Goal: Transaction & Acquisition: Purchase product/service

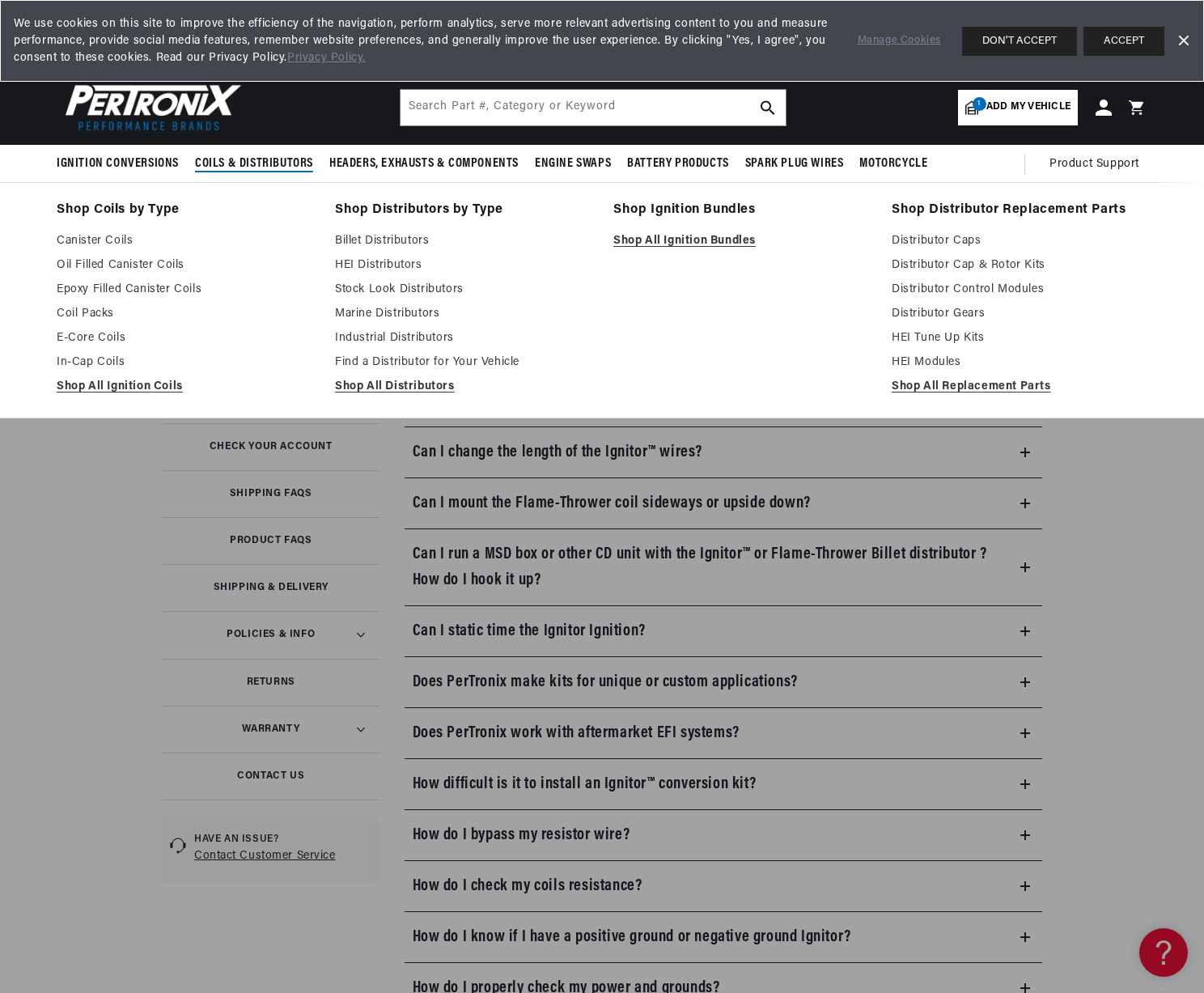
click at [254, 157] on span "Coils & Distributors" at bounding box center [254, 164] width 118 height 17
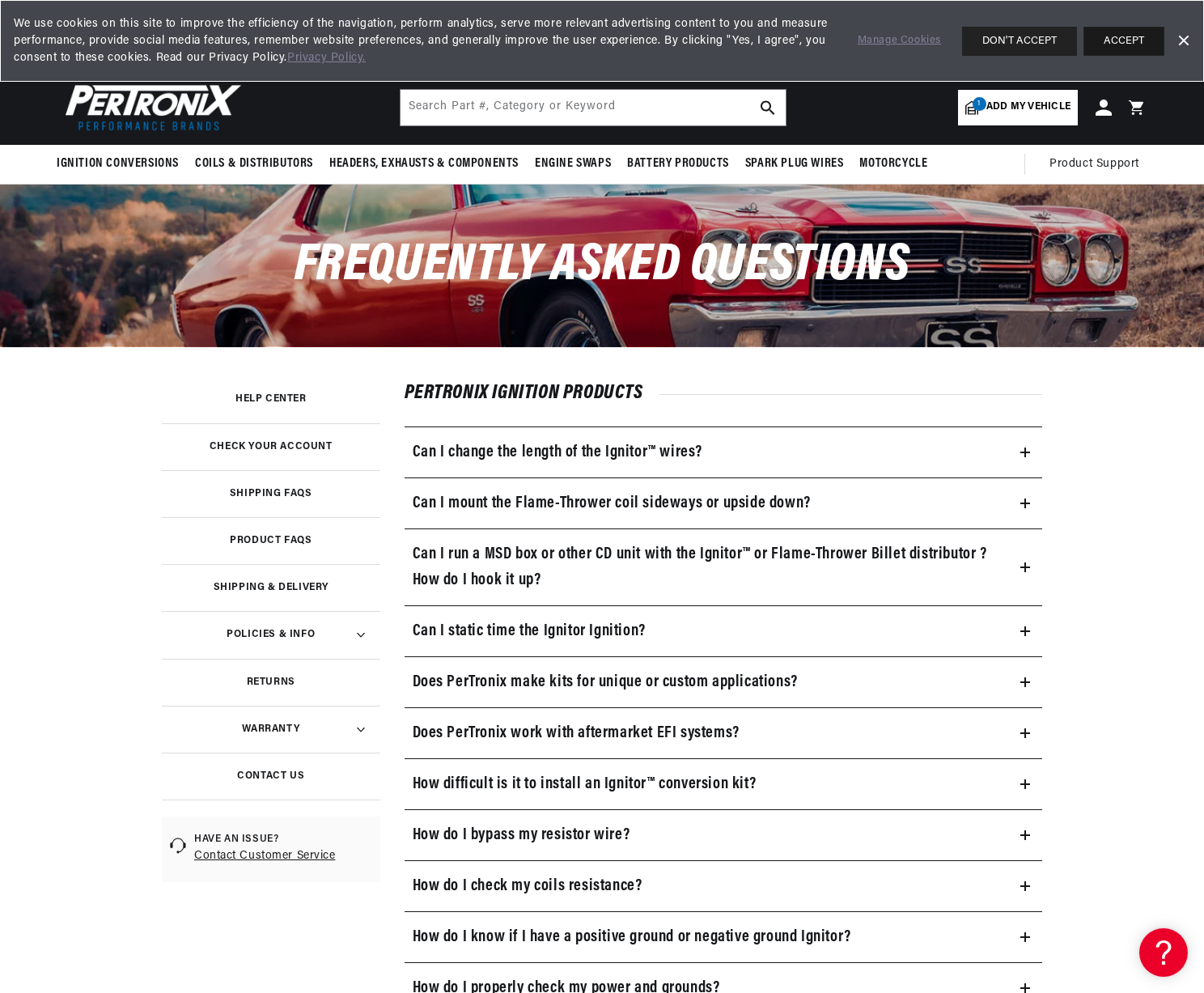
scroll to position [0, 865]
click at [1095, 38] on button "ACCEPT" at bounding box center [1124, 41] width 81 height 29
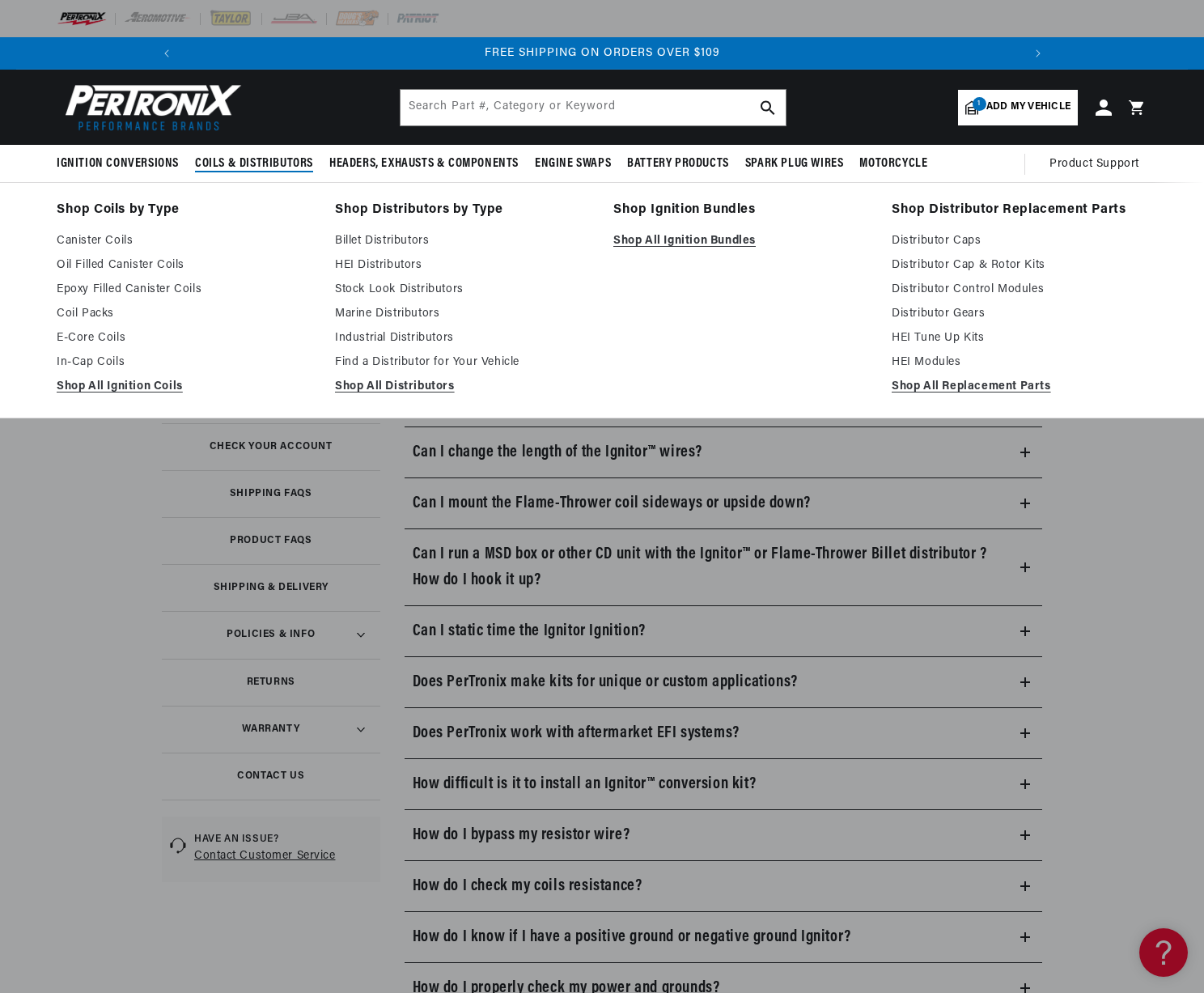
scroll to position [0, 0]
click at [251, 167] on span "Coils & Distributors" at bounding box center [254, 164] width 118 height 17
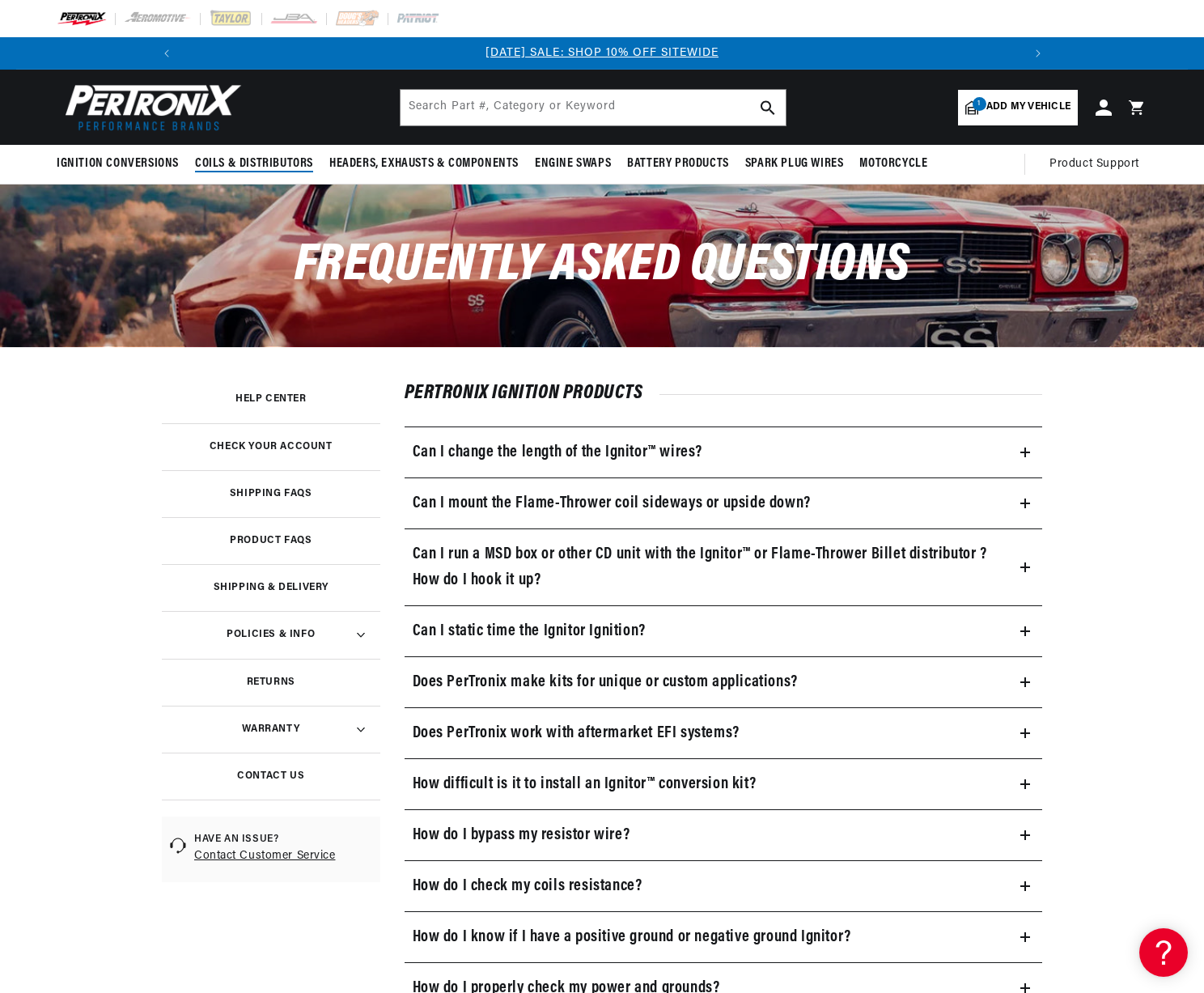
click at [251, 167] on span "Coils & Distributors" at bounding box center [254, 164] width 118 height 17
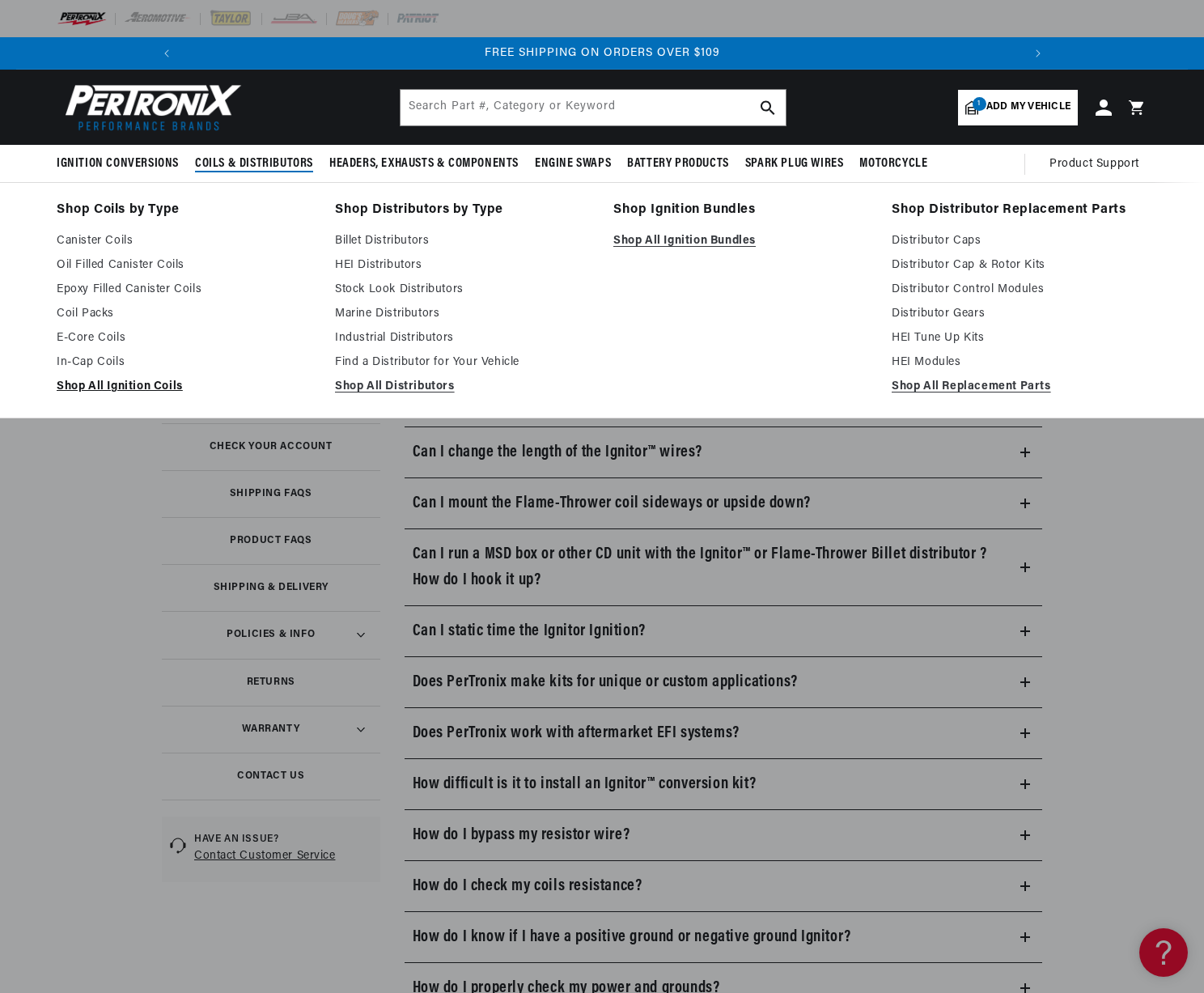
scroll to position [0, 1731]
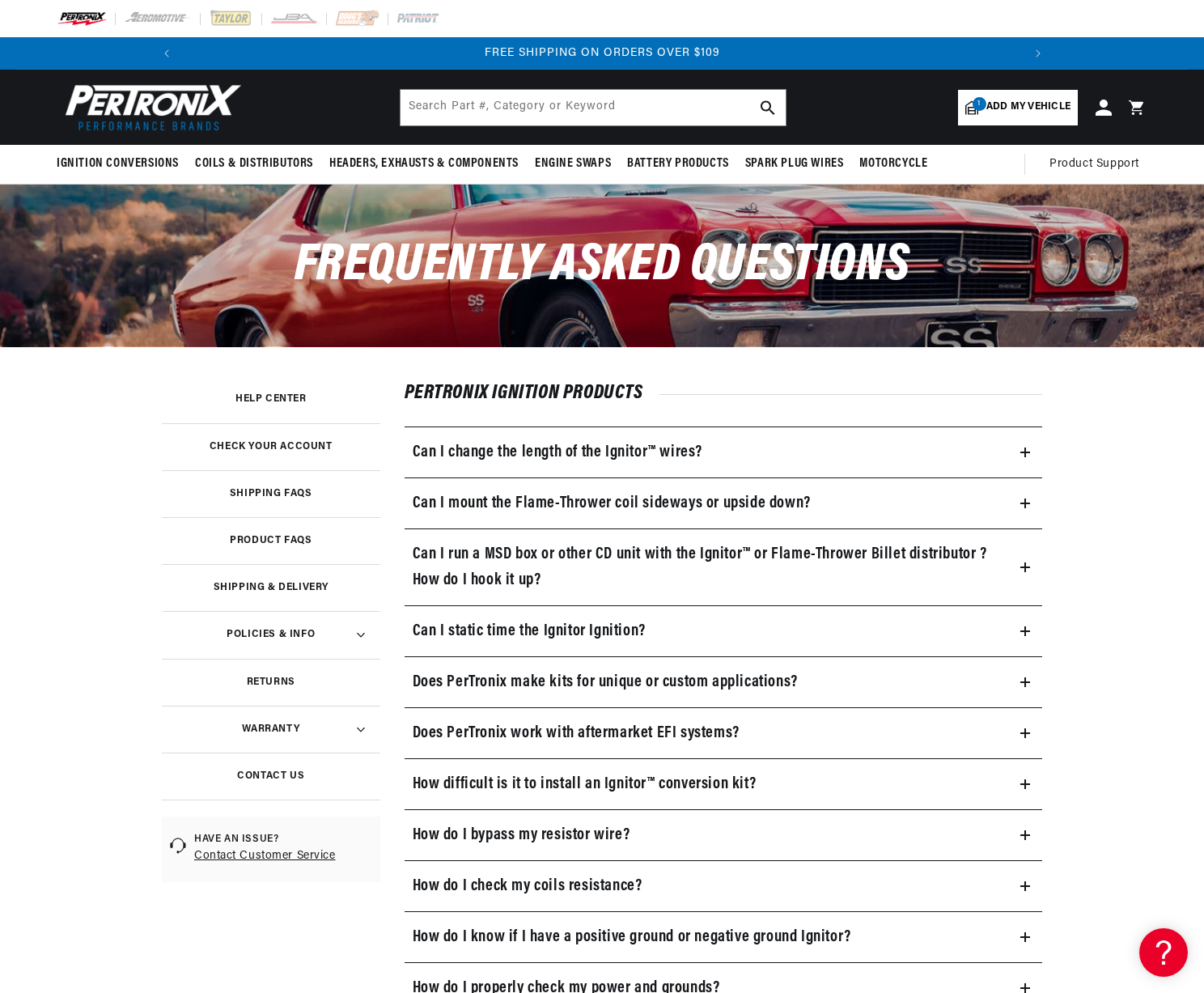
click at [987, 103] on span "Add my vehicle" at bounding box center [1028, 107] width 84 height 15
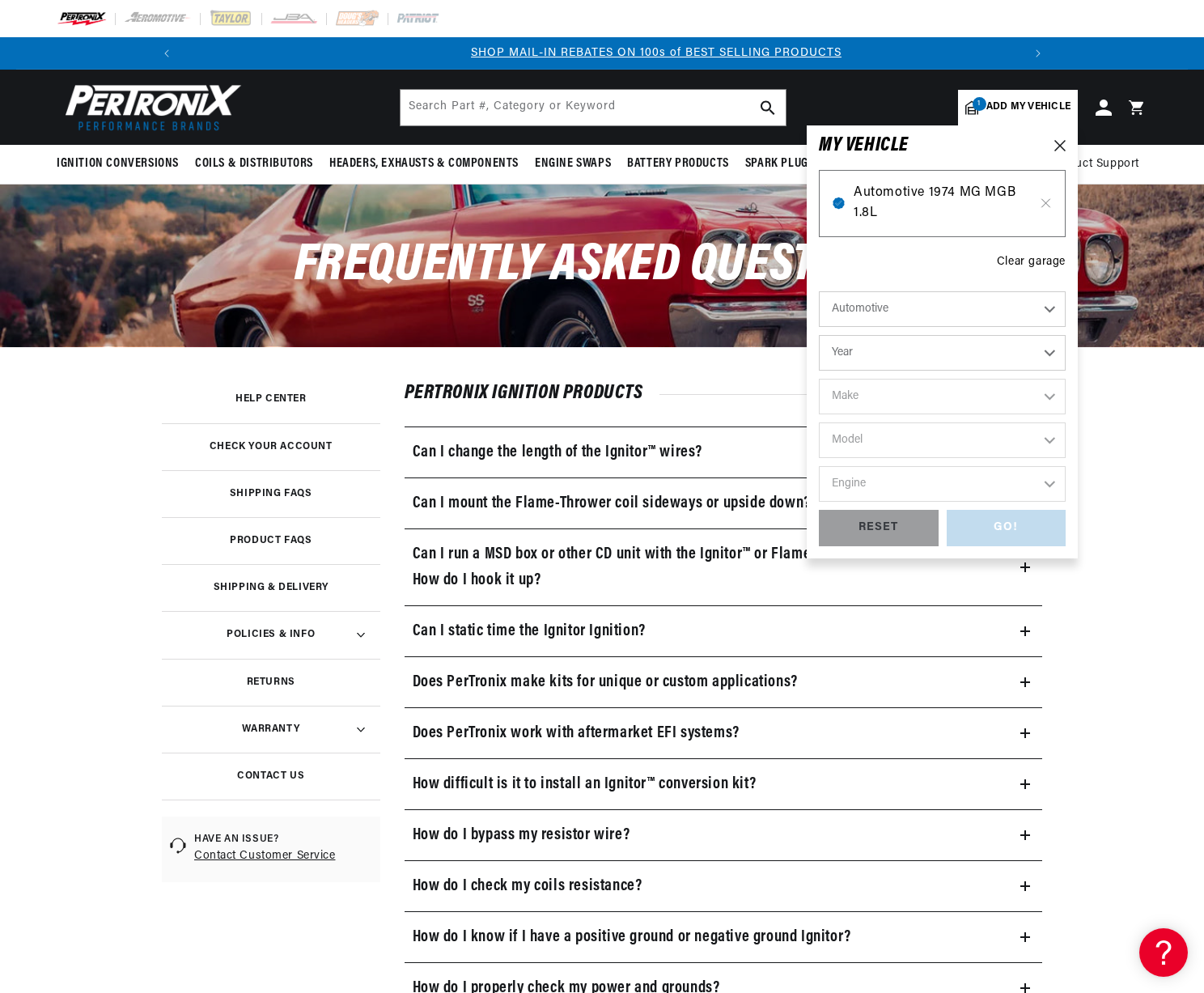
click at [922, 195] on span "Automotive 1974 MG MGB 1.8L" at bounding box center [943, 203] width 177 height 41
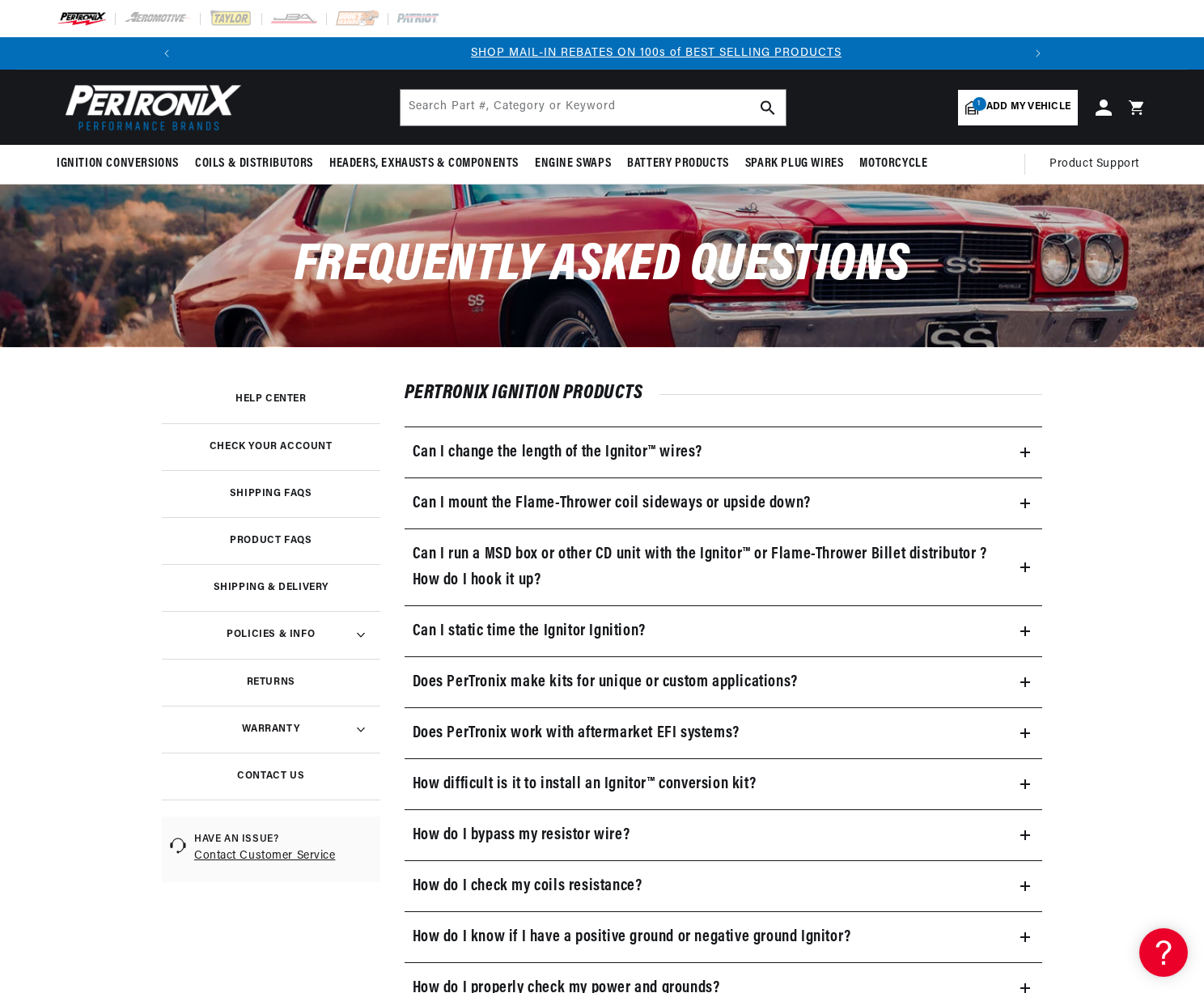
scroll to position [0, 9]
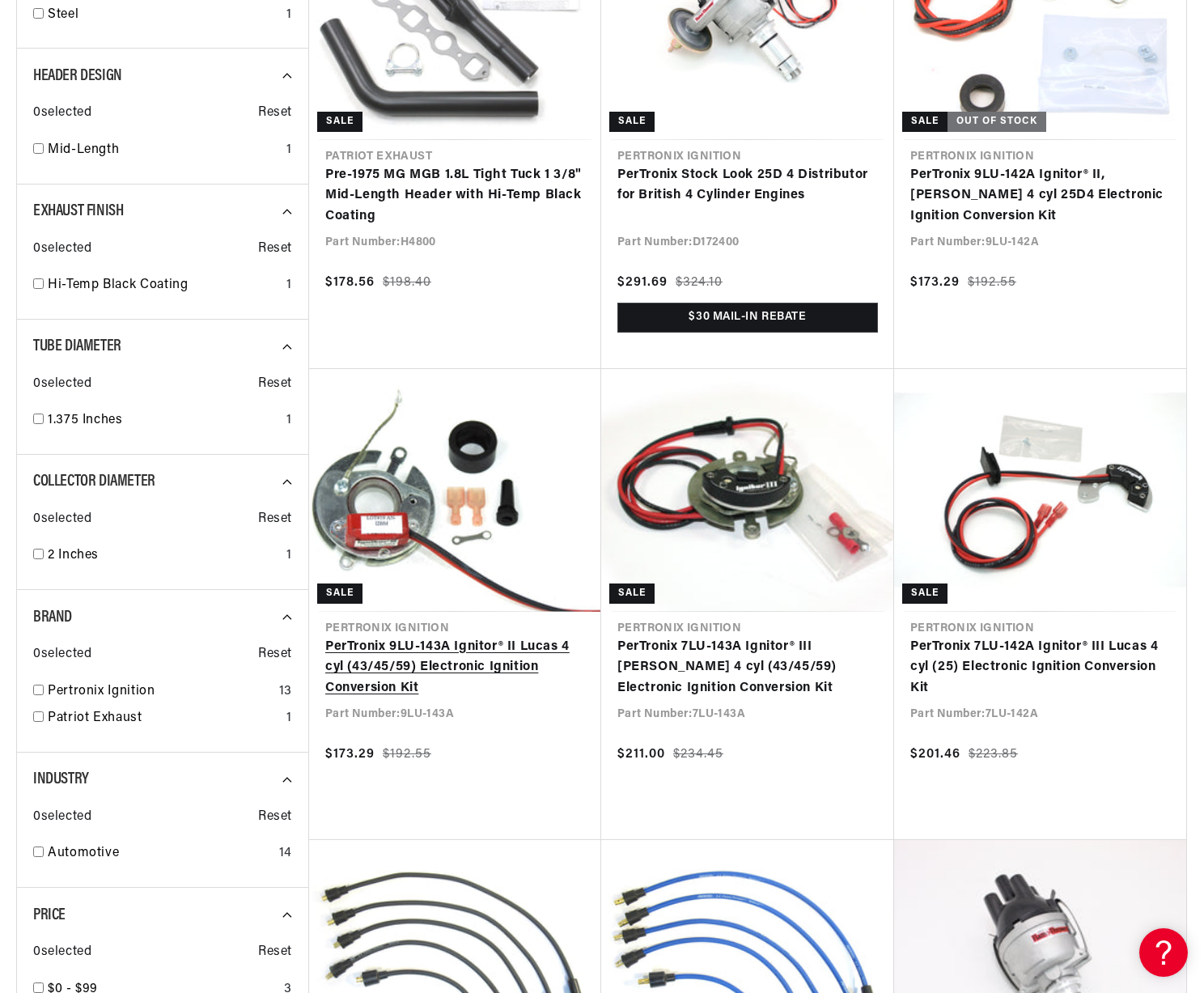
scroll to position [0, 1731]
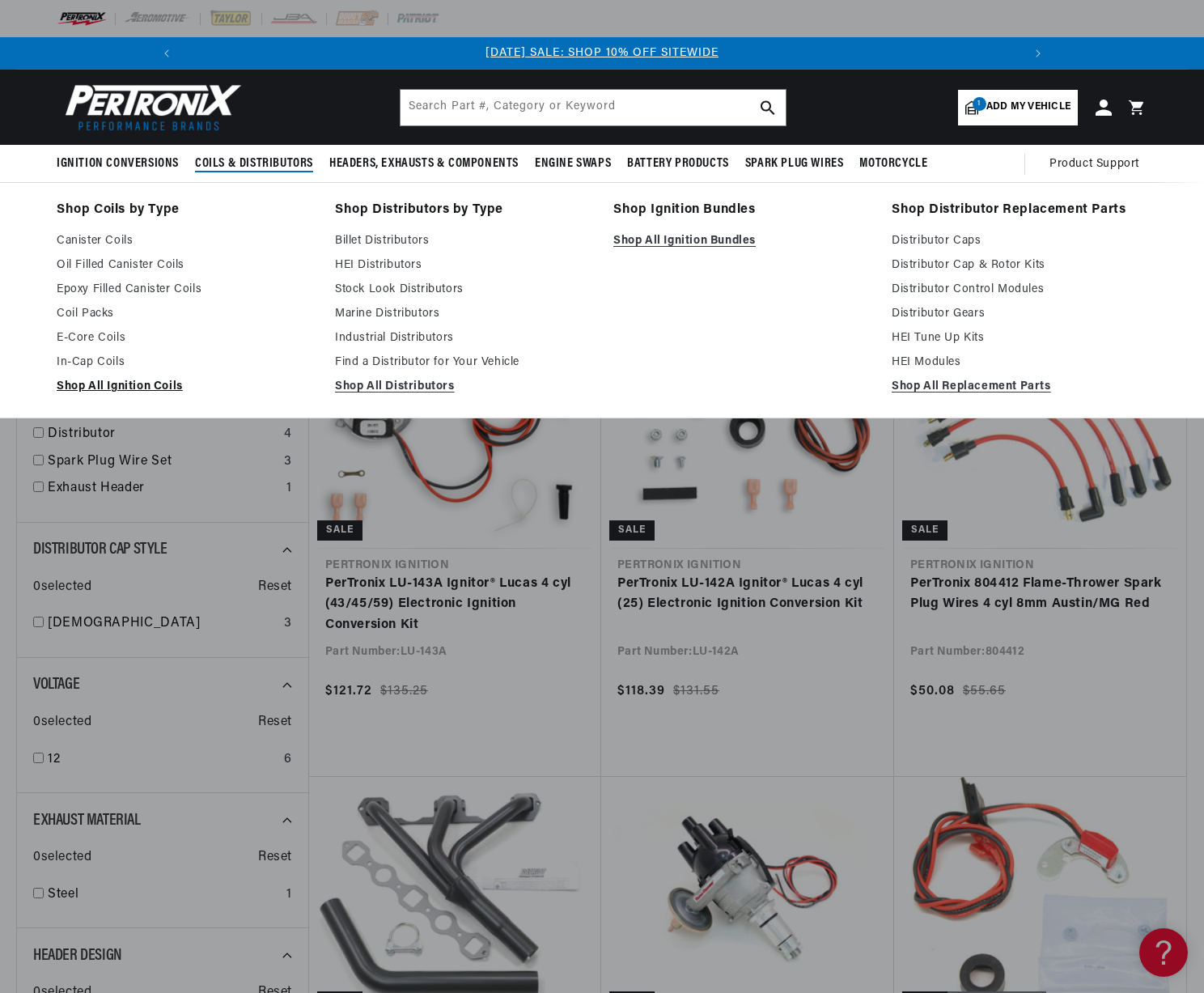
click at [127, 381] on link "Shop All Ignition Coils" at bounding box center [184, 386] width 256 height 20
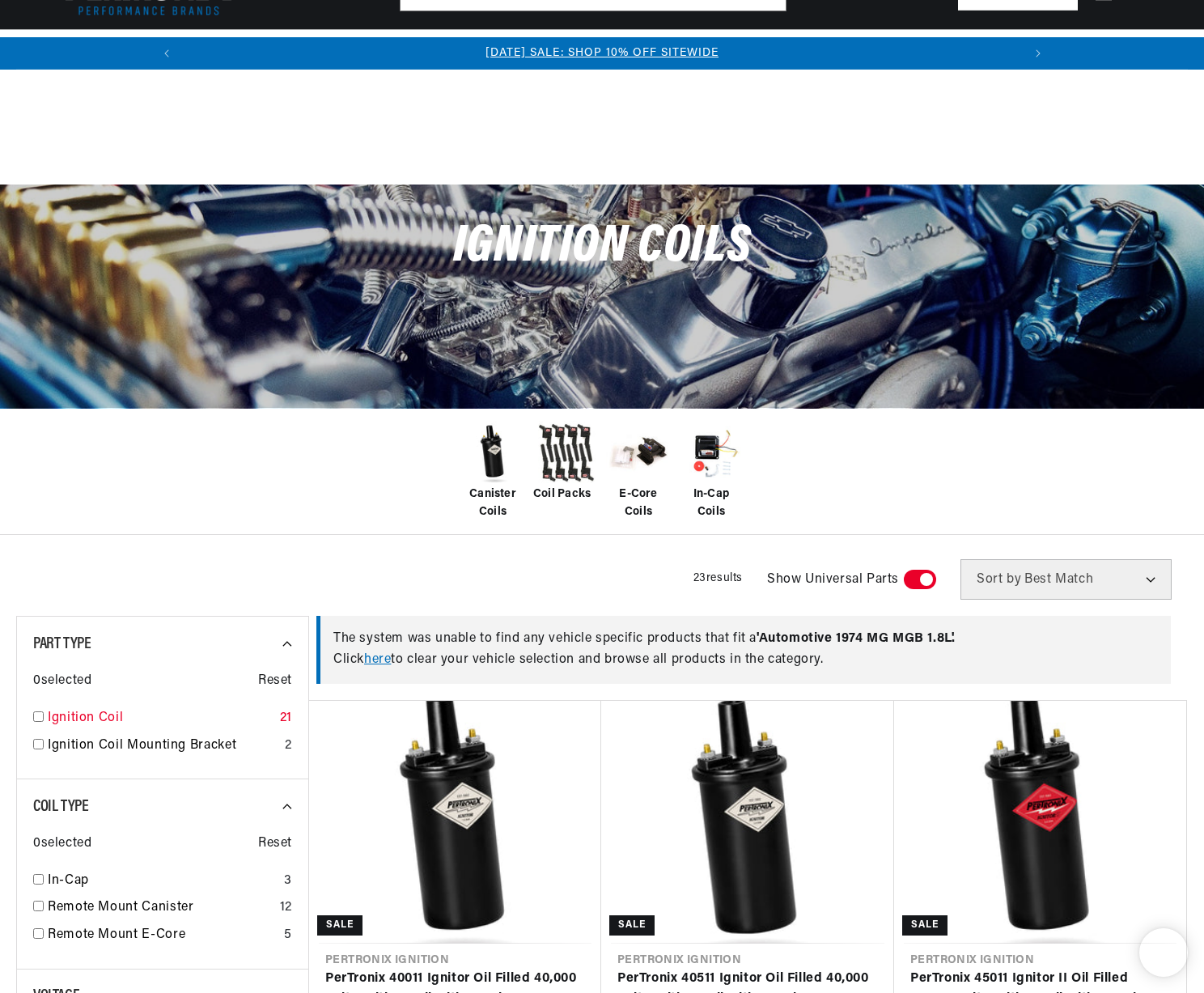
click at [77, 708] on link "Ignition Coil" at bounding box center [160, 718] width 226 height 21
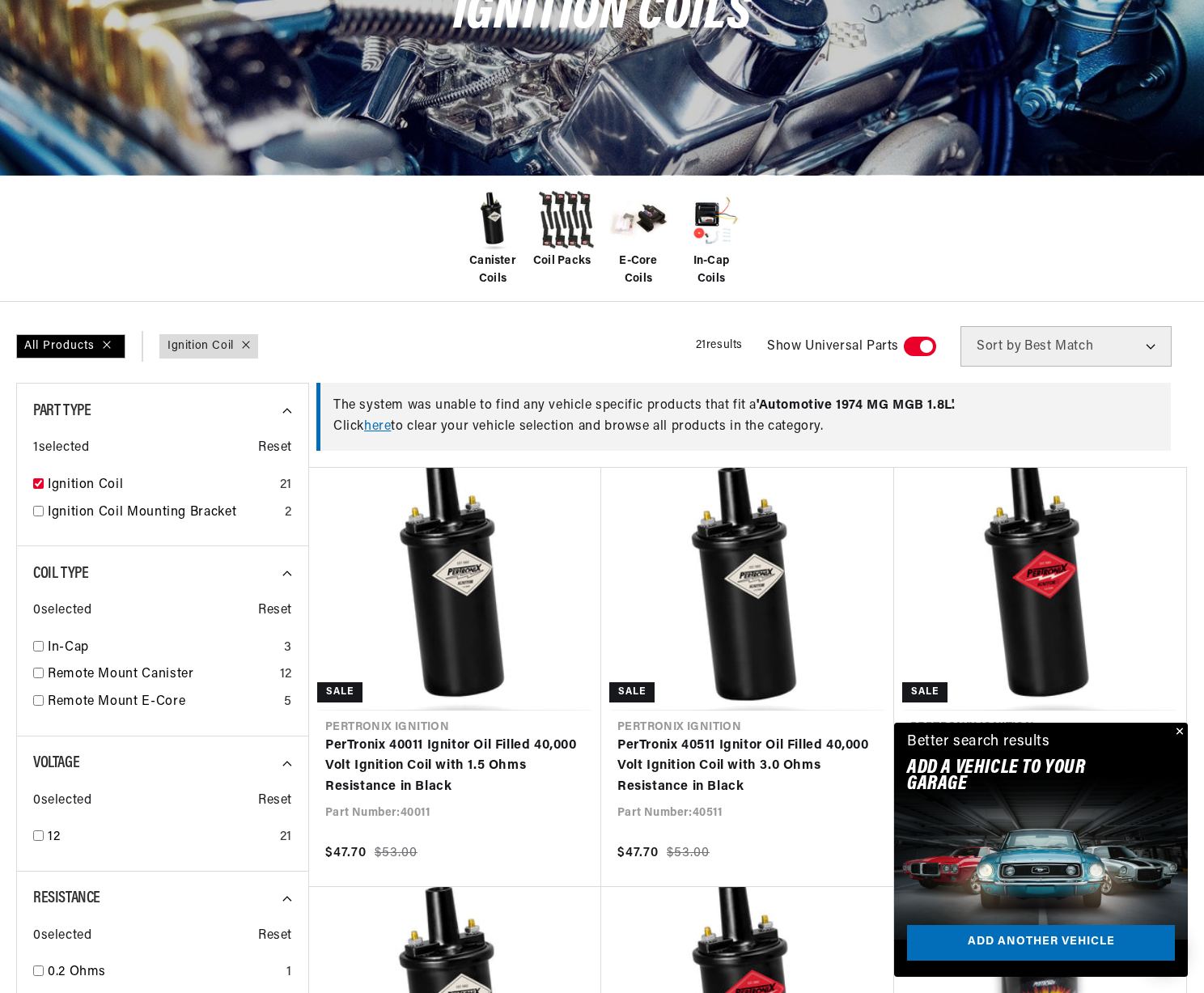
checkbox input "true"
click at [37, 675] on input "checkbox" at bounding box center [38, 673] width 10 height 10
checkbox input "true"
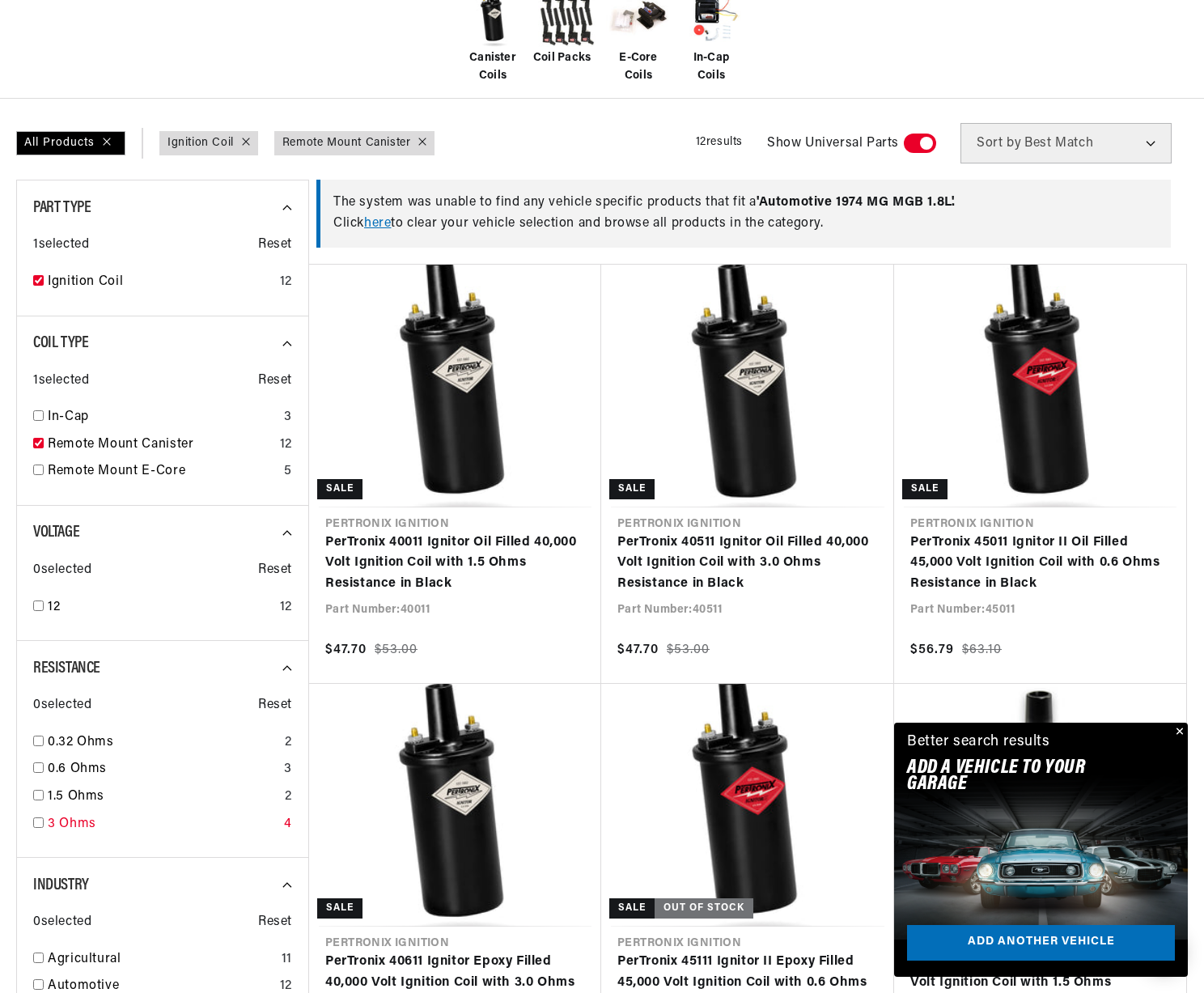
click at [40, 821] on input "checkbox" at bounding box center [38, 822] width 10 height 10
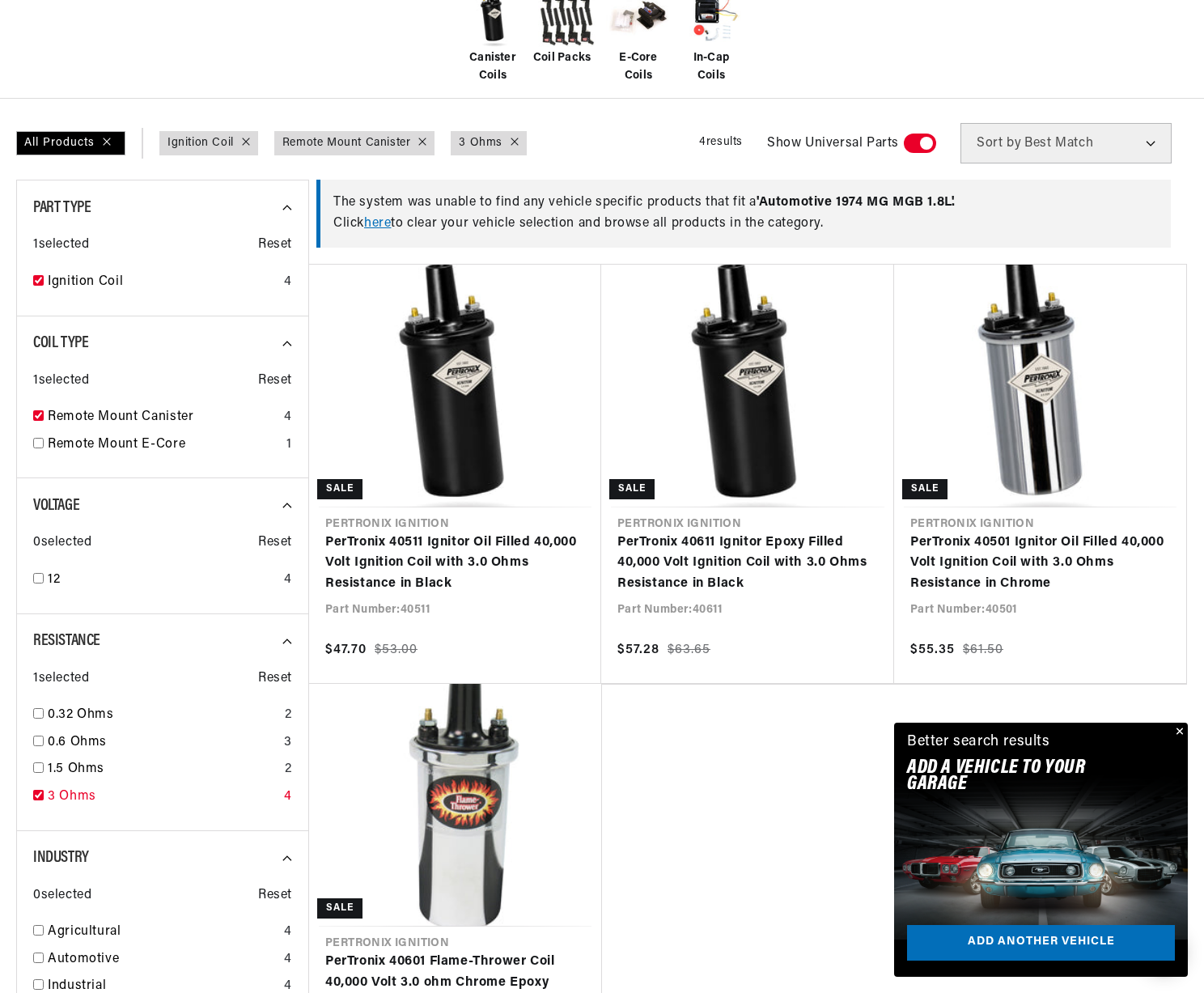
checkbox input "true"
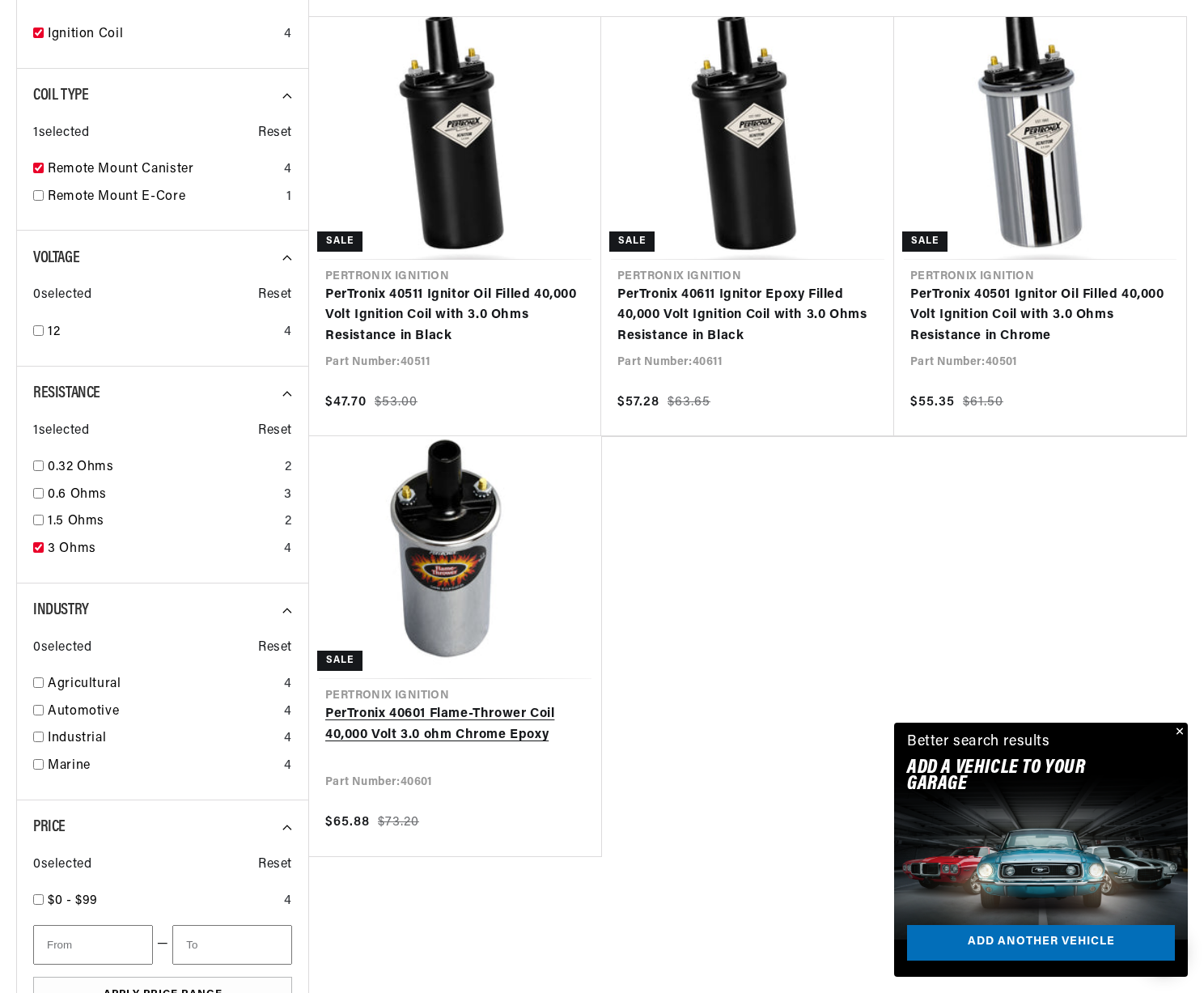
scroll to position [0, 1731]
click at [416, 731] on link "PerTronix 40601 Flame-Thrower Coil 40,000 Volt 3.0 ohm Chrome Epoxy" at bounding box center [455, 724] width 259 height 41
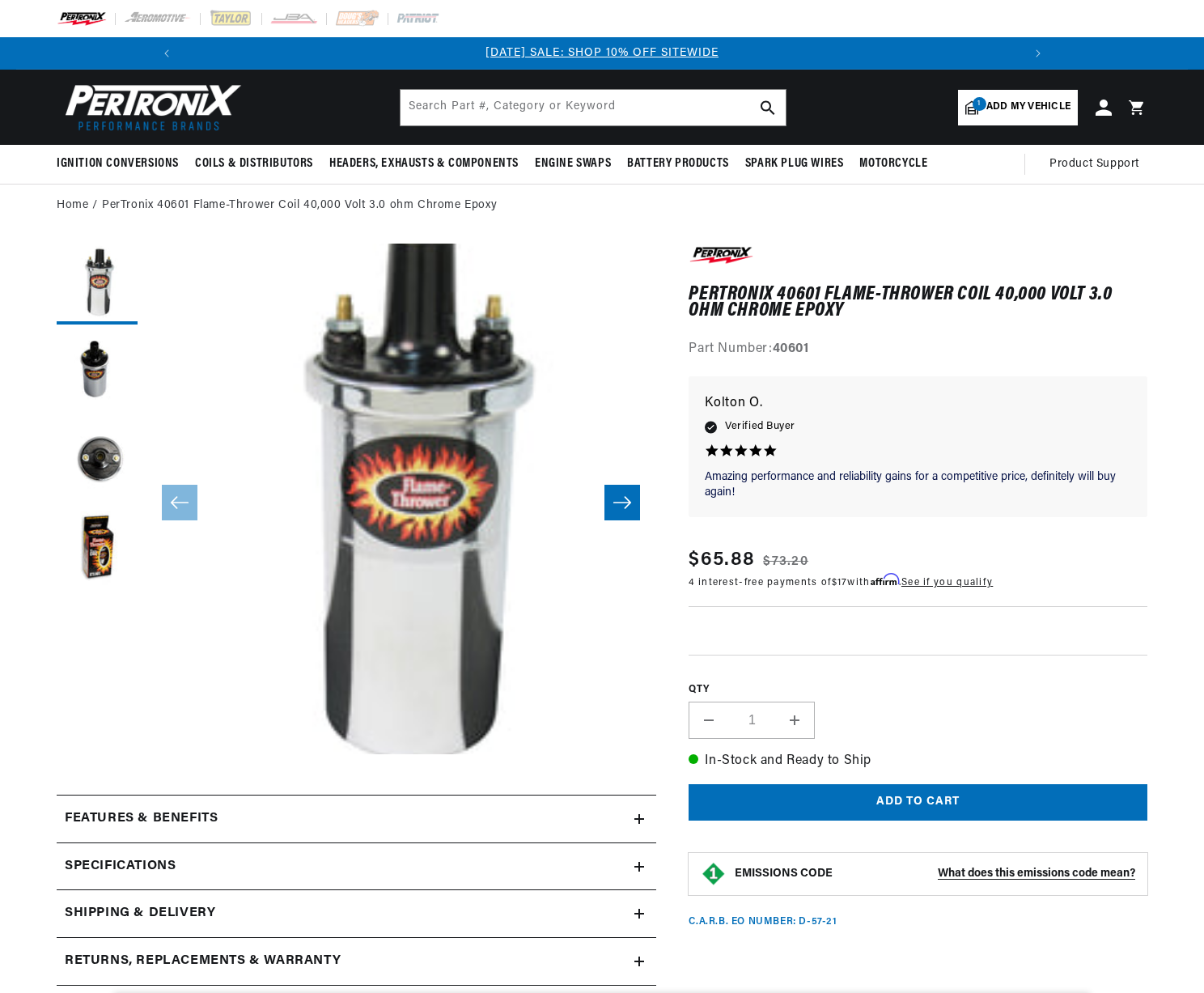
click at [97, 386] on button "Load image 2 in gallery view" at bounding box center [96, 373] width 81 height 81
click at [104, 450] on button "Load image 3 in gallery view" at bounding box center [96, 462] width 81 height 81
click at [108, 528] on button "Load image 4 in gallery view" at bounding box center [96, 551] width 81 height 81
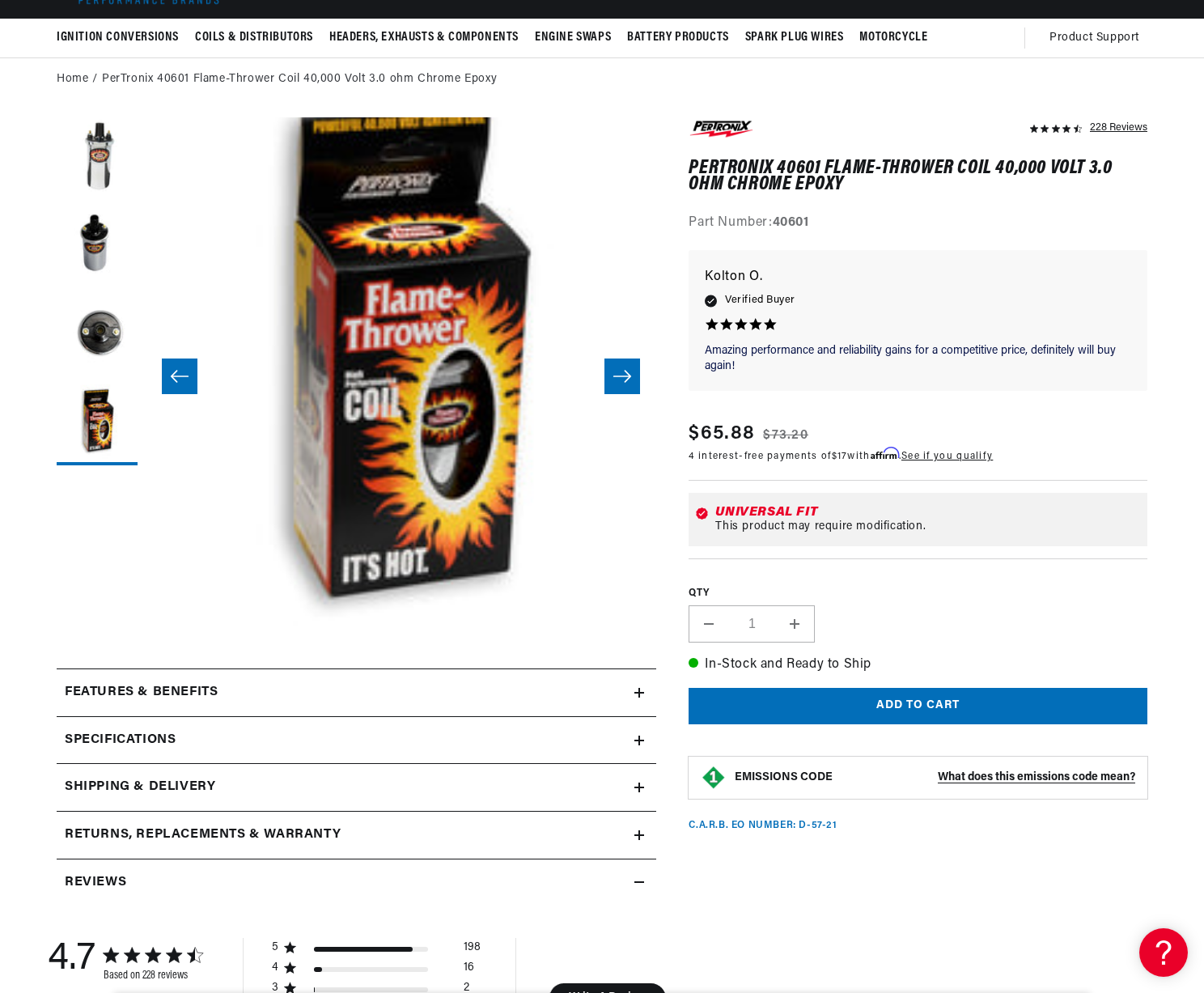
scroll to position [387, 0]
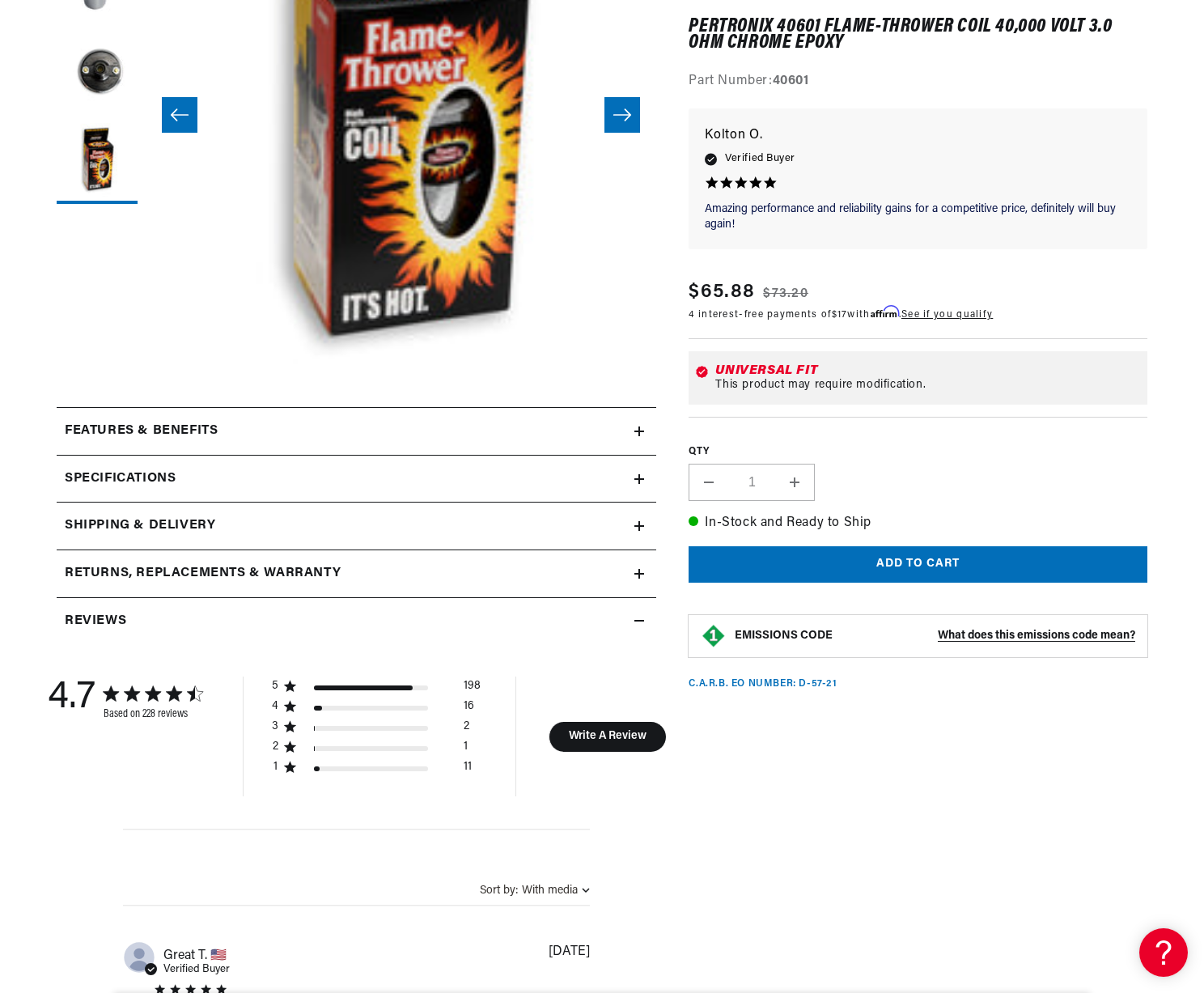
click at [635, 474] on icon at bounding box center [639, 479] width 9 height 9
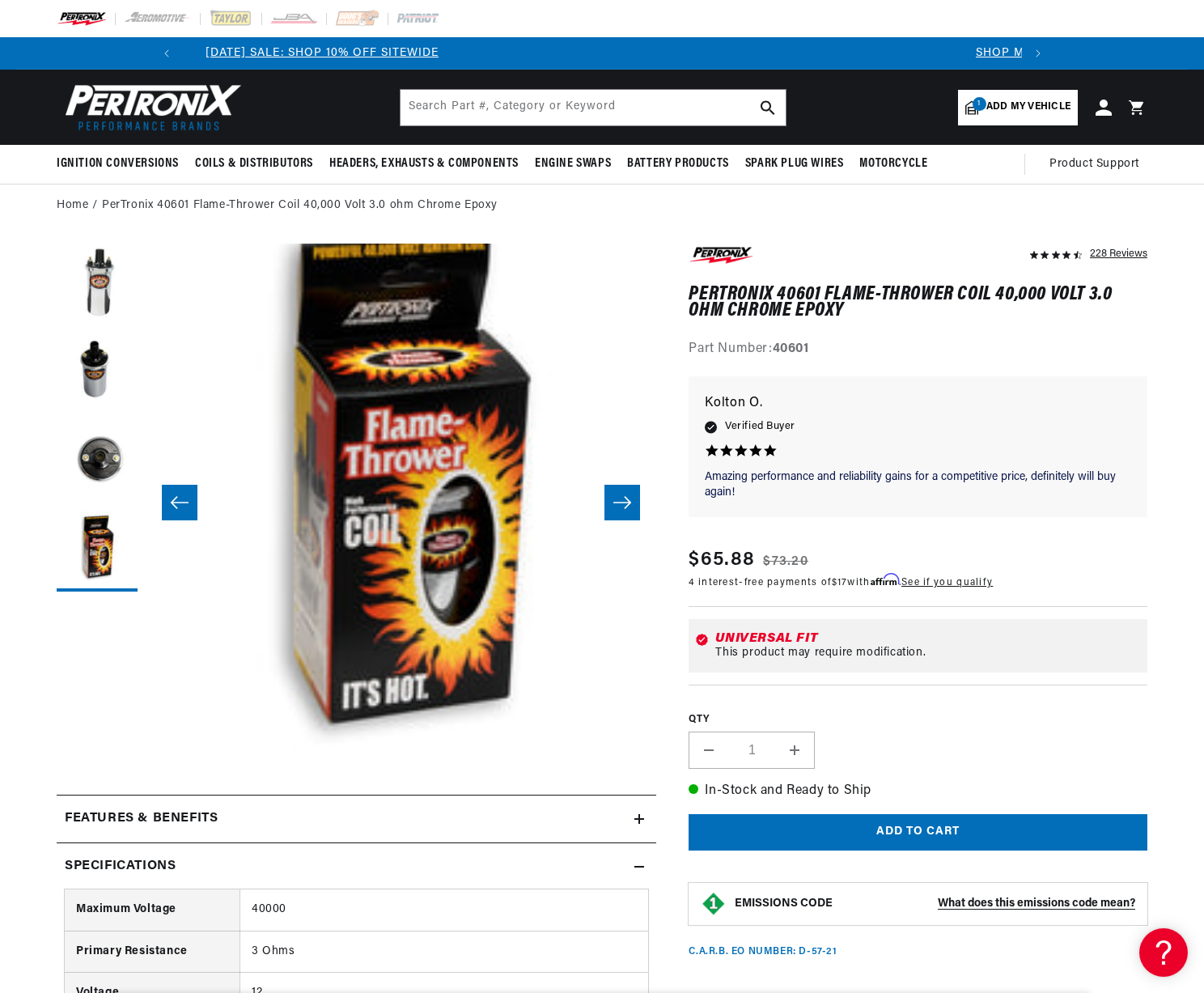
scroll to position [0, 0]
click at [618, 511] on button "Slide right" at bounding box center [623, 502] width 36 height 36
